Goal: Task Accomplishment & Management: Complete application form

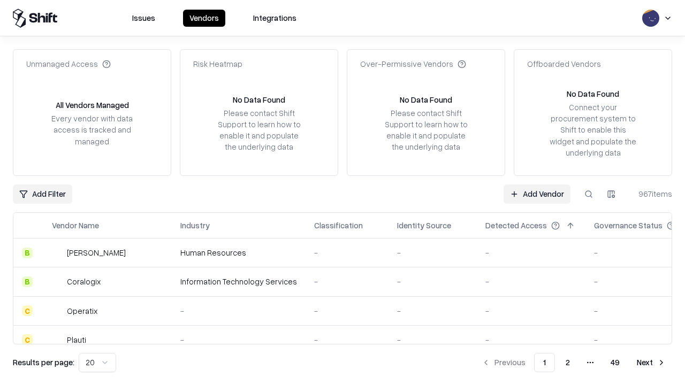
click at [537, 194] on link "Add Vendor" at bounding box center [536, 194] width 67 height 19
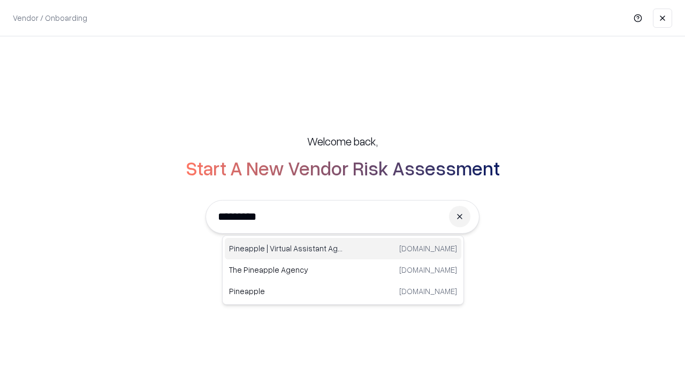
click at [343, 249] on div "Pineapple | Virtual Assistant Agency [DOMAIN_NAME]" at bounding box center [343, 248] width 236 height 21
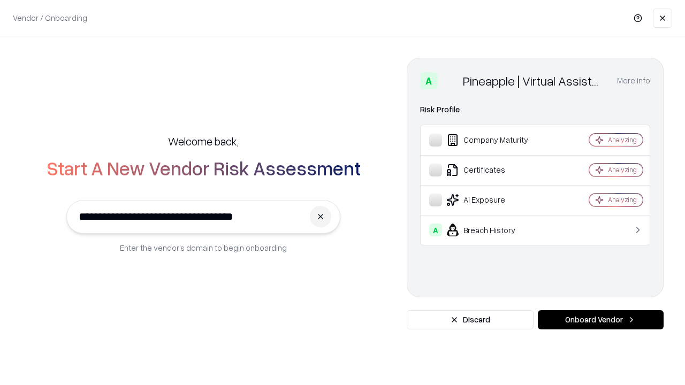
type input "**********"
click at [600, 320] on button "Onboard Vendor" at bounding box center [601, 319] width 126 height 19
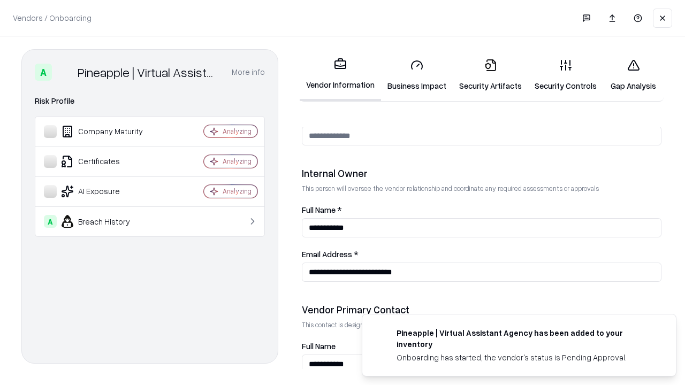
scroll to position [554, 0]
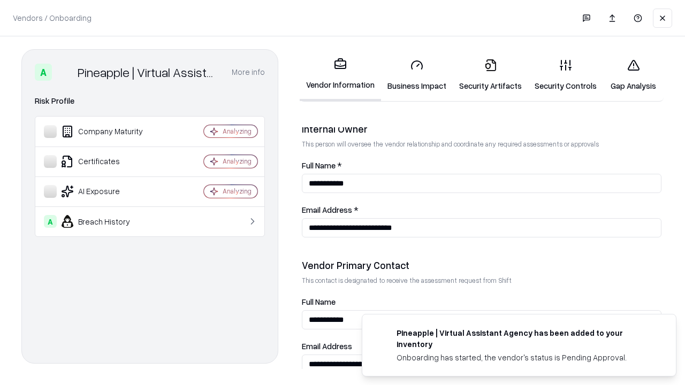
click at [417, 75] on link "Business Impact" at bounding box center [417, 75] width 72 height 50
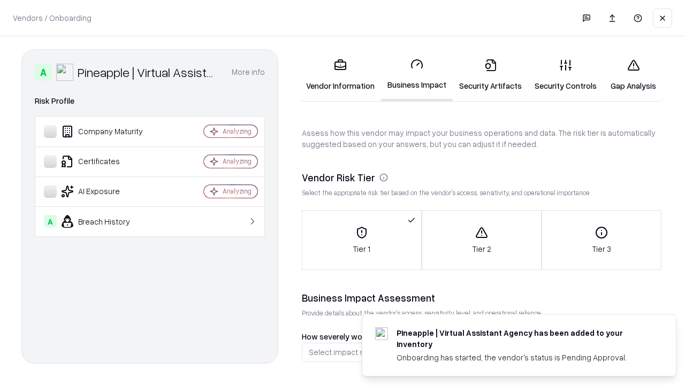
click at [633, 75] on link "Gap Analysis" at bounding box center [633, 75] width 60 height 50
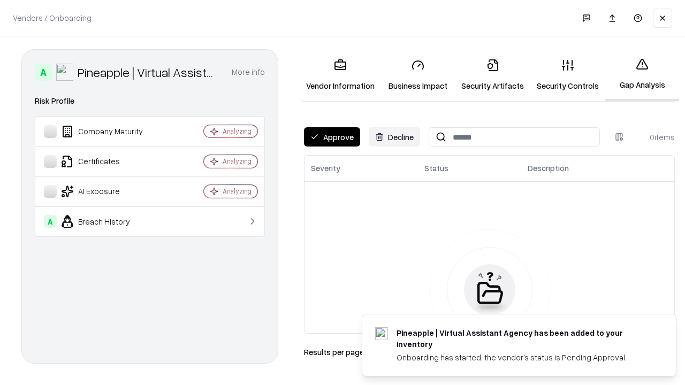
click at [332, 137] on button "Approve" at bounding box center [332, 136] width 56 height 19
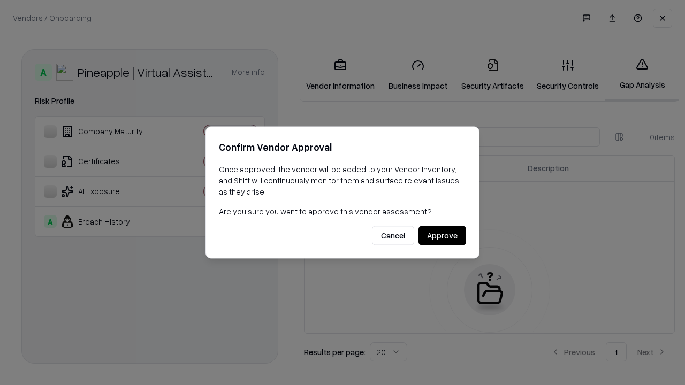
click at [442, 235] on button "Approve" at bounding box center [442, 235] width 48 height 19
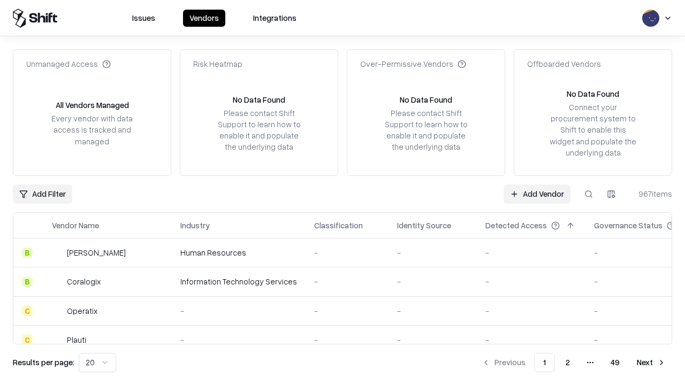
type input "**********"
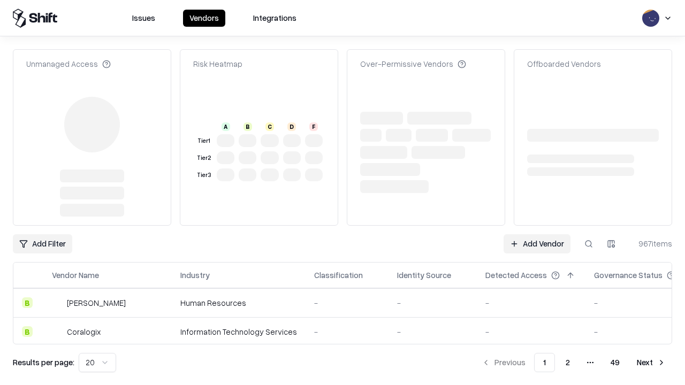
click at [537, 234] on link "Add Vendor" at bounding box center [536, 243] width 67 height 19
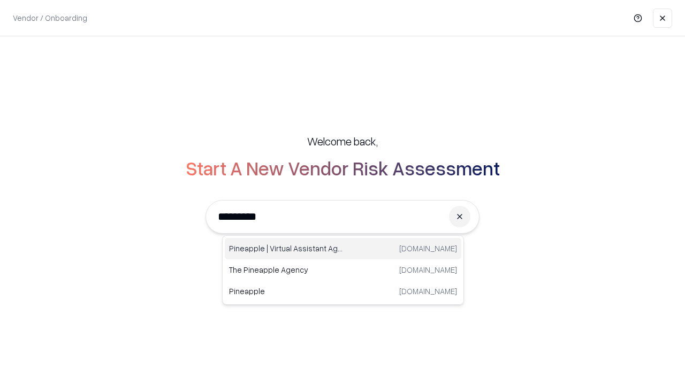
click at [343, 249] on div "Pineapple | Virtual Assistant Agency [DOMAIN_NAME]" at bounding box center [343, 248] width 236 height 21
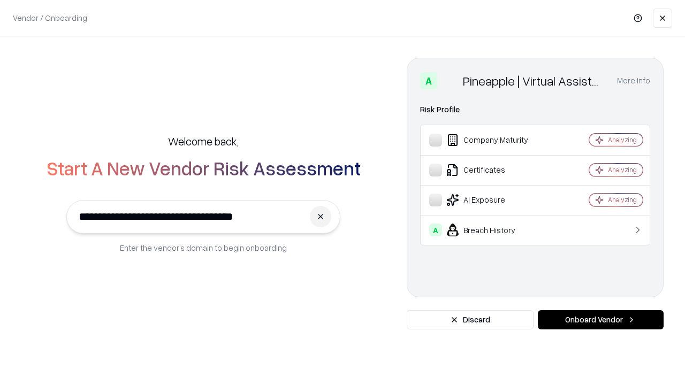
type input "**********"
click at [600, 320] on button "Onboard Vendor" at bounding box center [601, 319] width 126 height 19
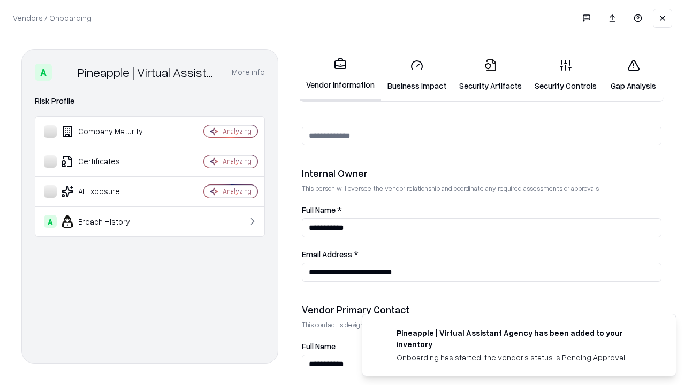
scroll to position [554, 0]
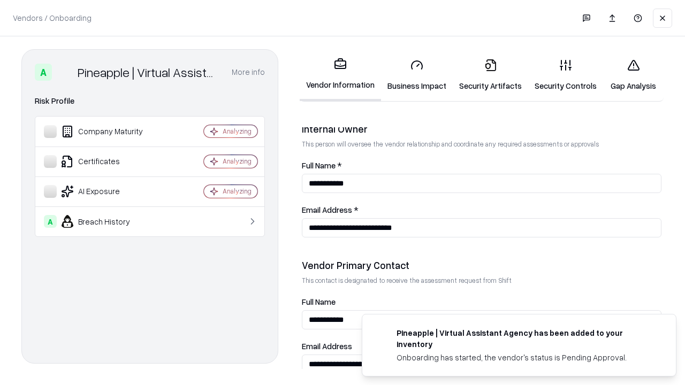
click at [633, 75] on link "Gap Analysis" at bounding box center [633, 75] width 60 height 50
